Goal: Task Accomplishment & Management: Manage account settings

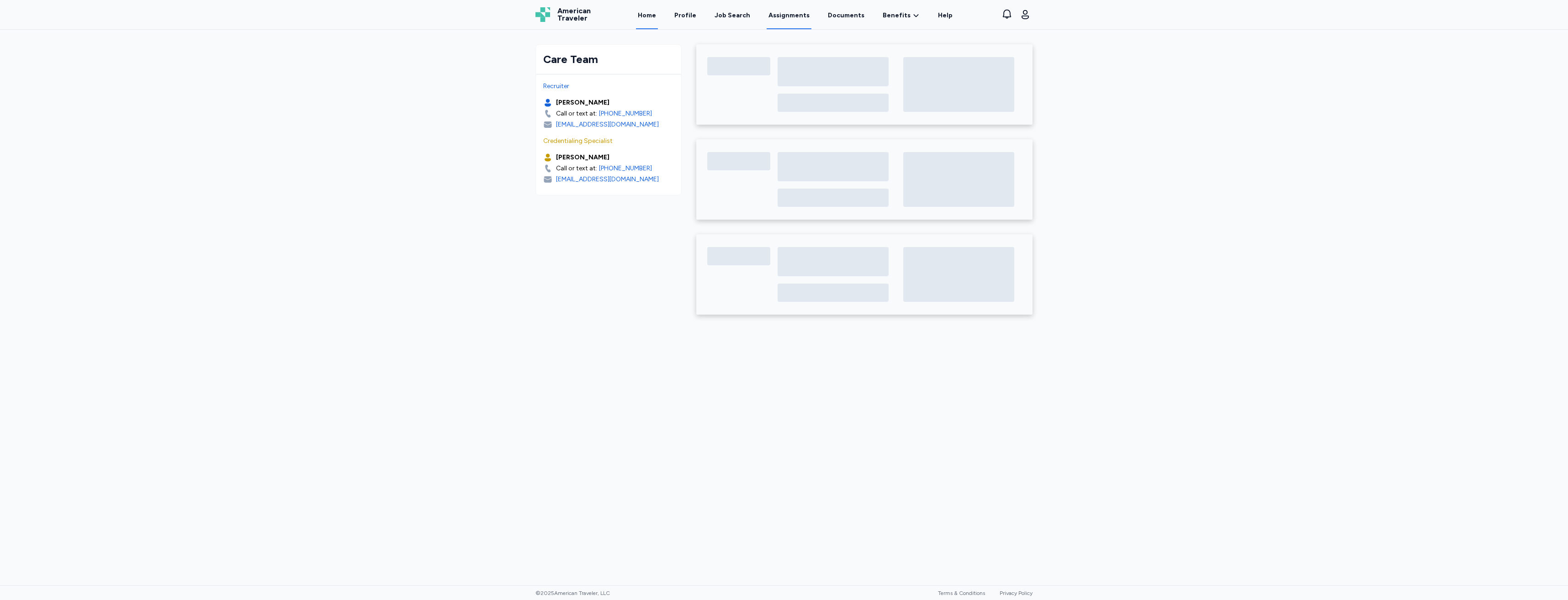
click at [777, 21] on link "Assignments" at bounding box center [788, 15] width 45 height 28
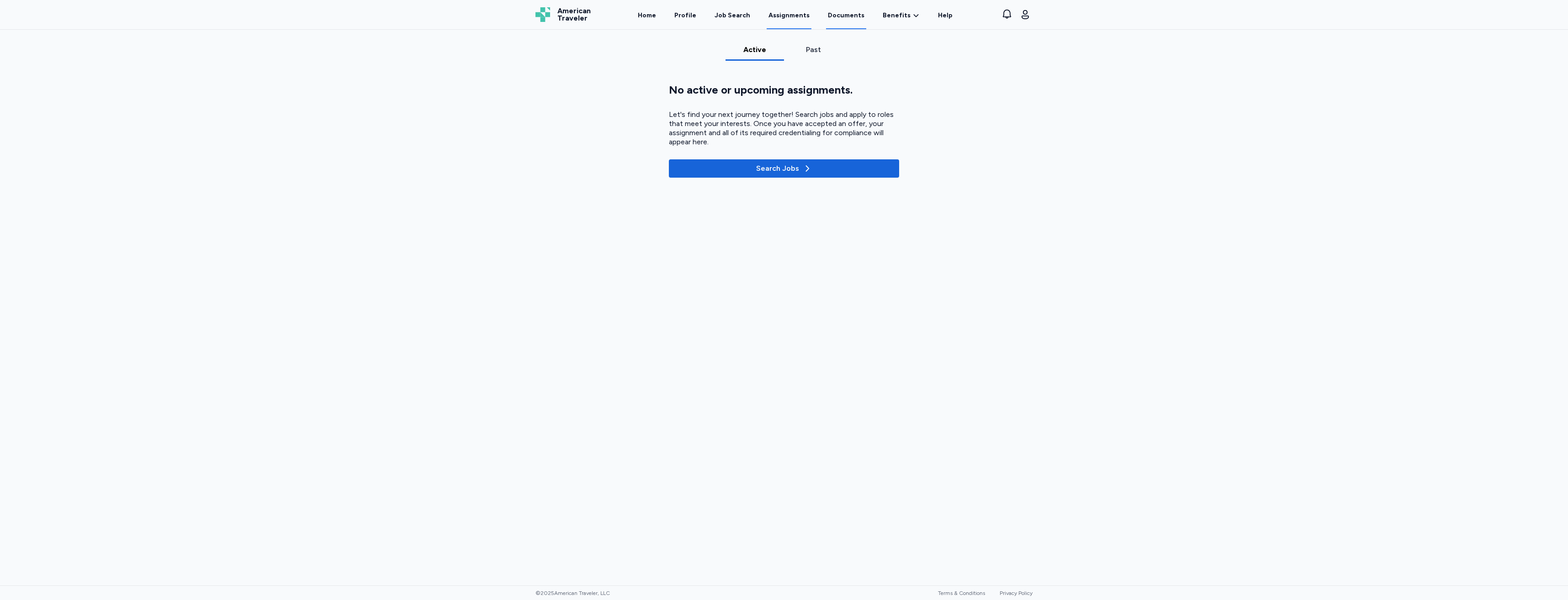
click at [828, 21] on link "Documents" at bounding box center [846, 15] width 40 height 28
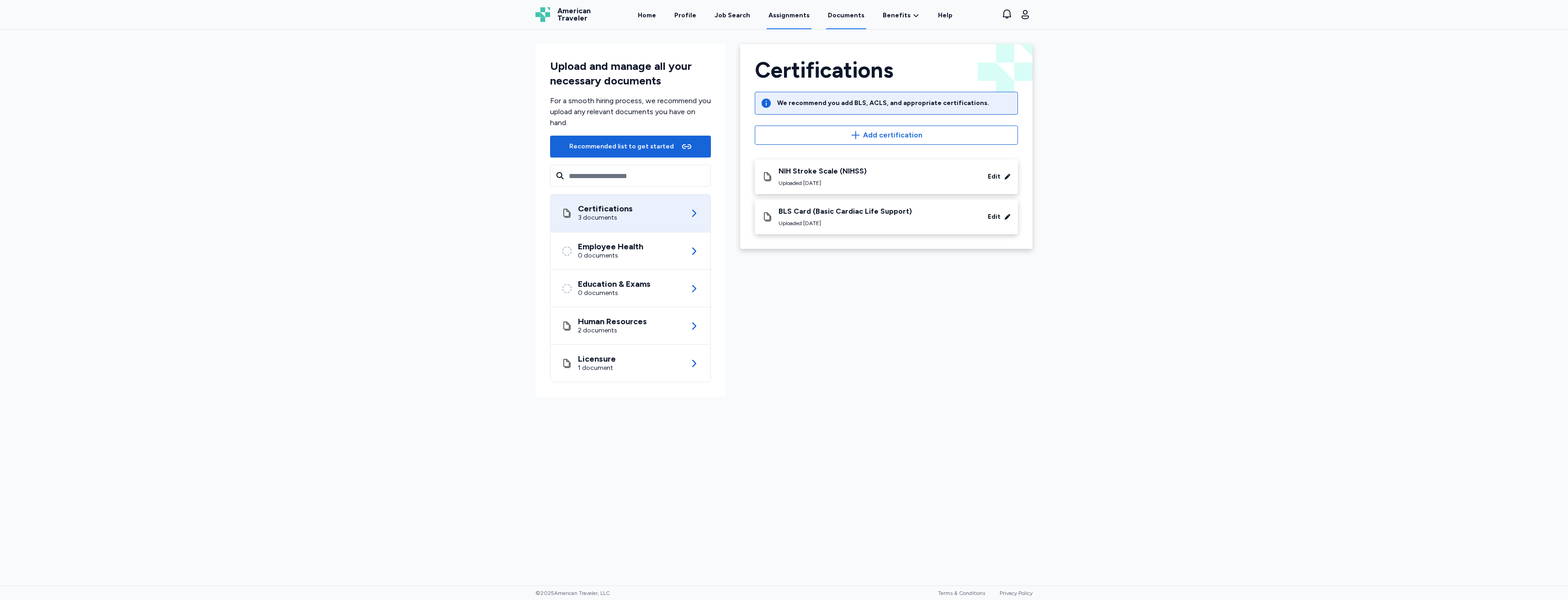
click at [778, 18] on link "Assignments" at bounding box center [788, 15] width 45 height 28
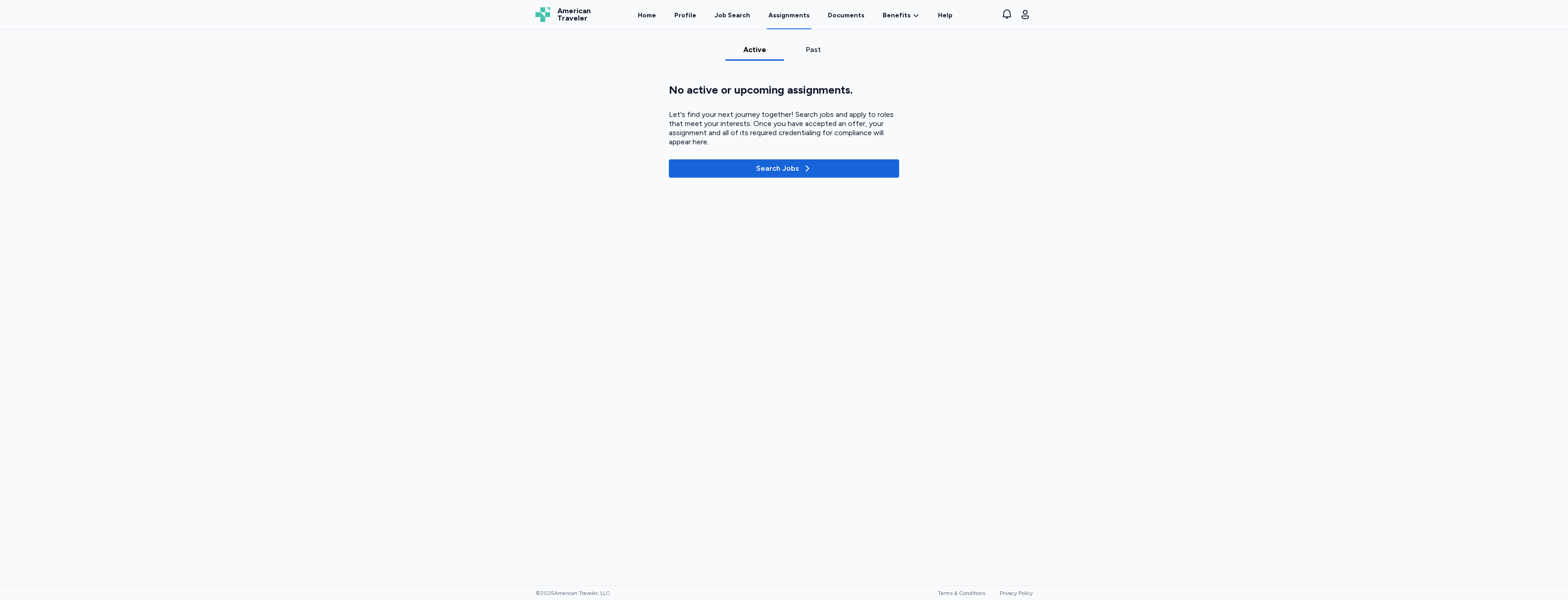
click at [820, 17] on div "Home Profile Job Search Assignments Documents Benefits Benefits Overview Referr…" at bounding box center [795, 14] width 387 height 29
click at [831, 17] on link "Documents" at bounding box center [846, 15] width 40 height 28
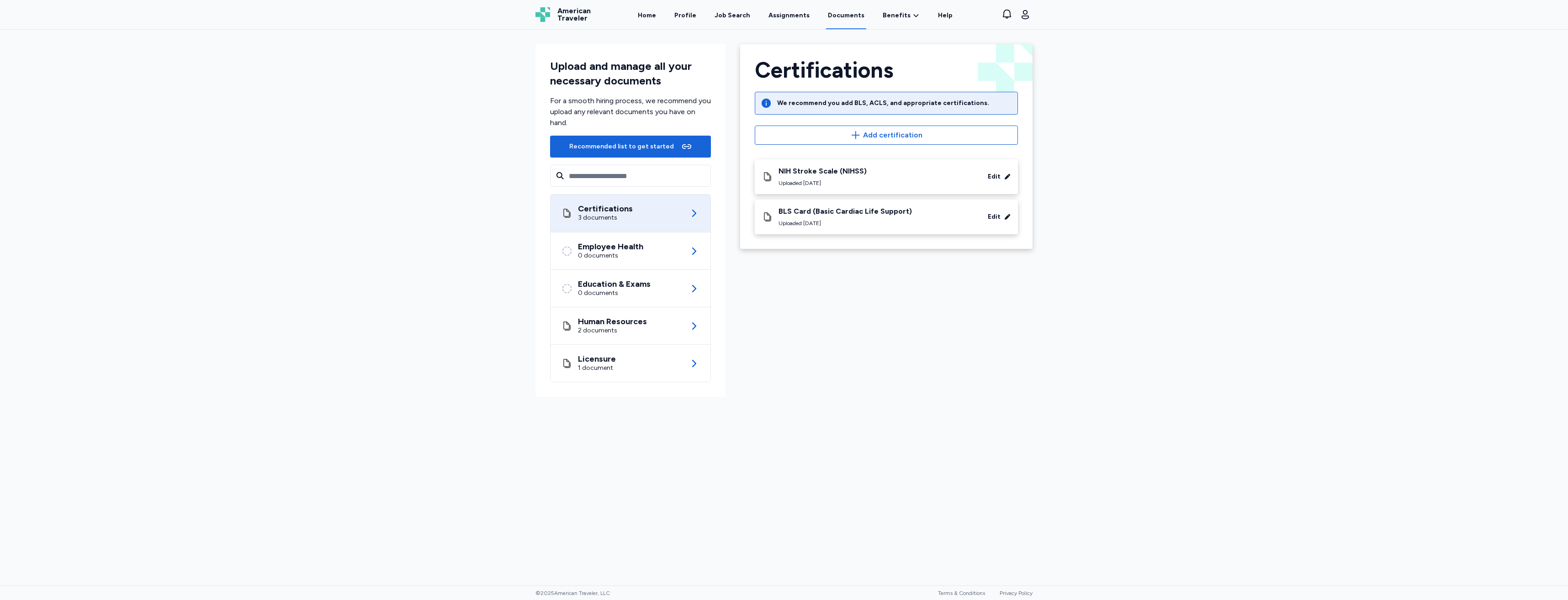
click at [1004, 173] on div "Edit" at bounding box center [992, 177] width 37 height 9
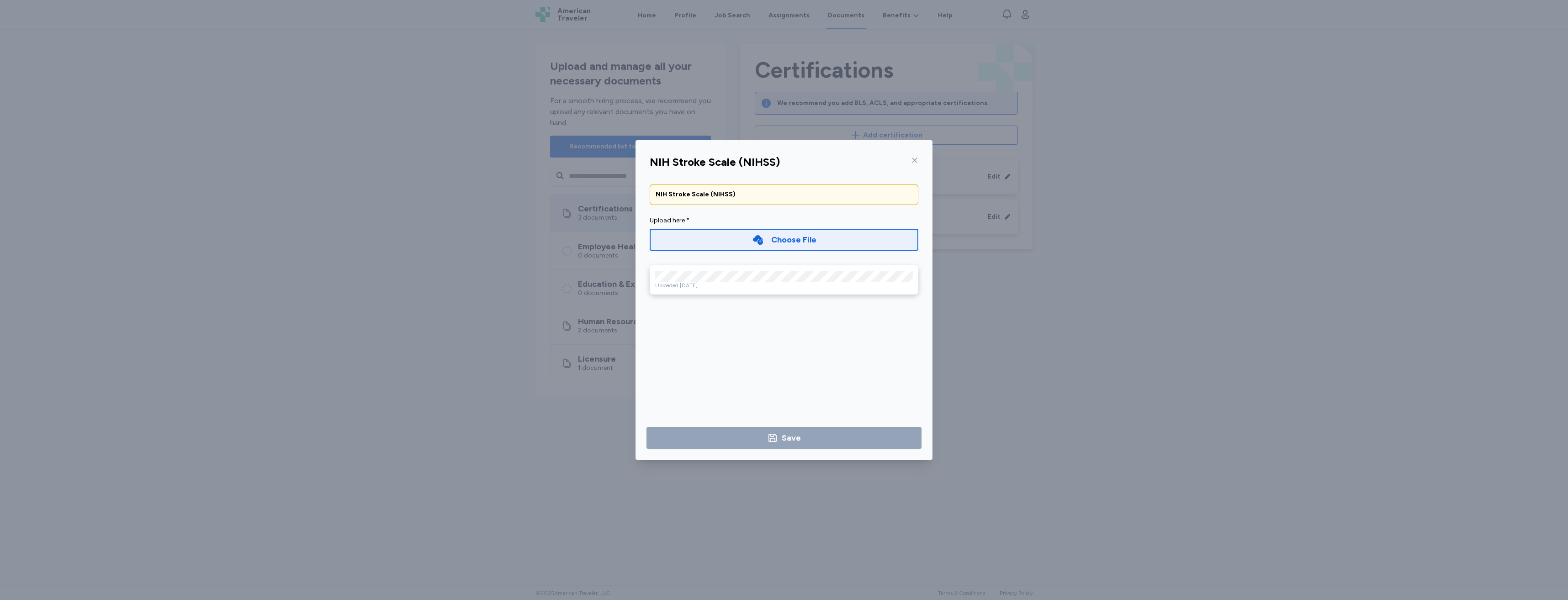
click at [840, 200] on div "NIH Stroke Scale (NIHSS)" at bounding box center [784, 194] width 269 height 21
drag, startPoint x: 904, startPoint y: 154, endPoint x: 911, endPoint y: 155, distance: 7.1
click at [905, 154] on div "NIH Stroke Scale (NIHSS)" at bounding box center [784, 162] width 283 height 22
click at [911, 155] on div at bounding box center [913, 160] width 11 height 15
